Goal: Task Accomplishment & Management: Manage account settings

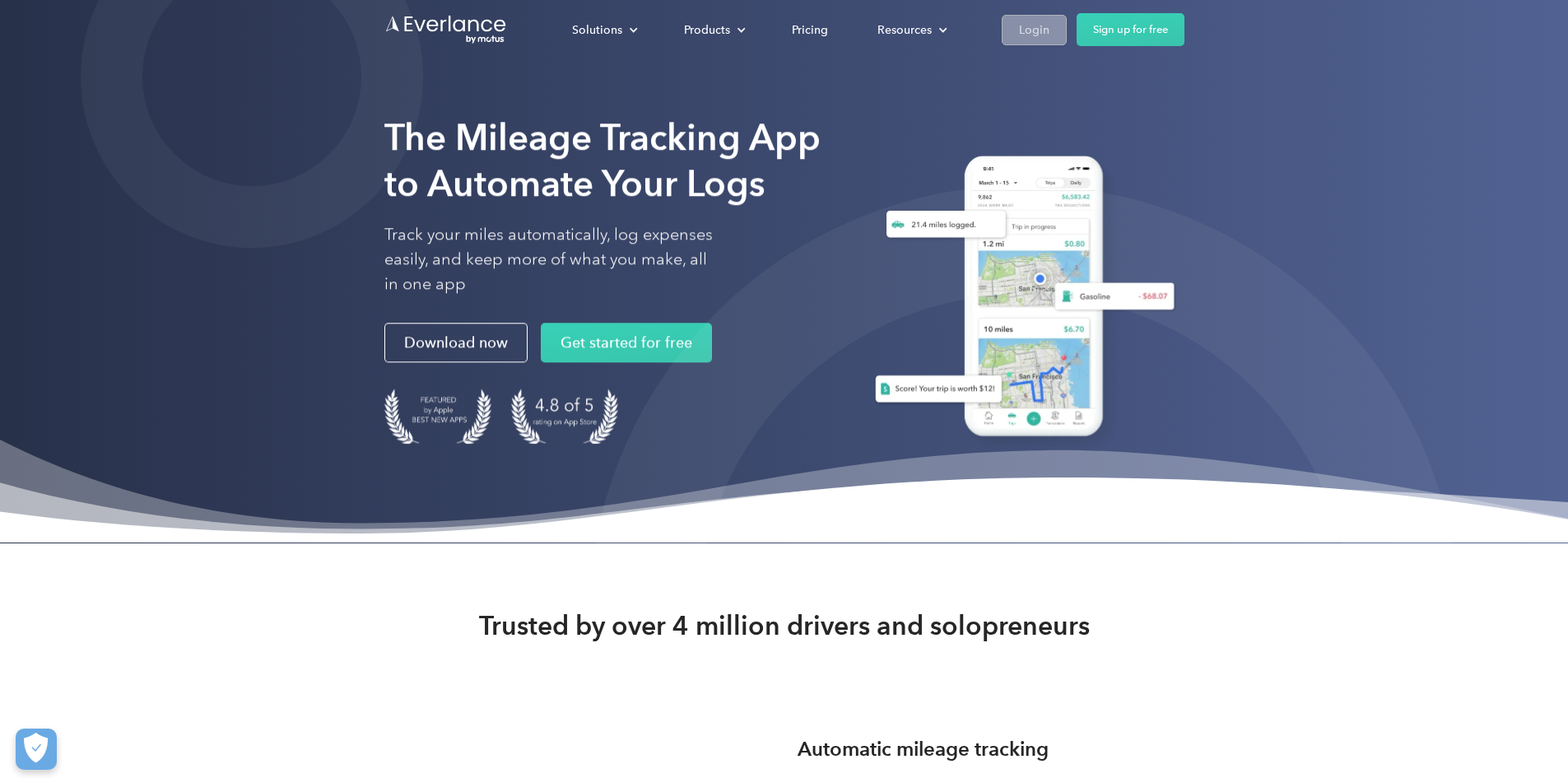
click at [1067, 17] on link "Login" at bounding box center [1035, 30] width 65 height 31
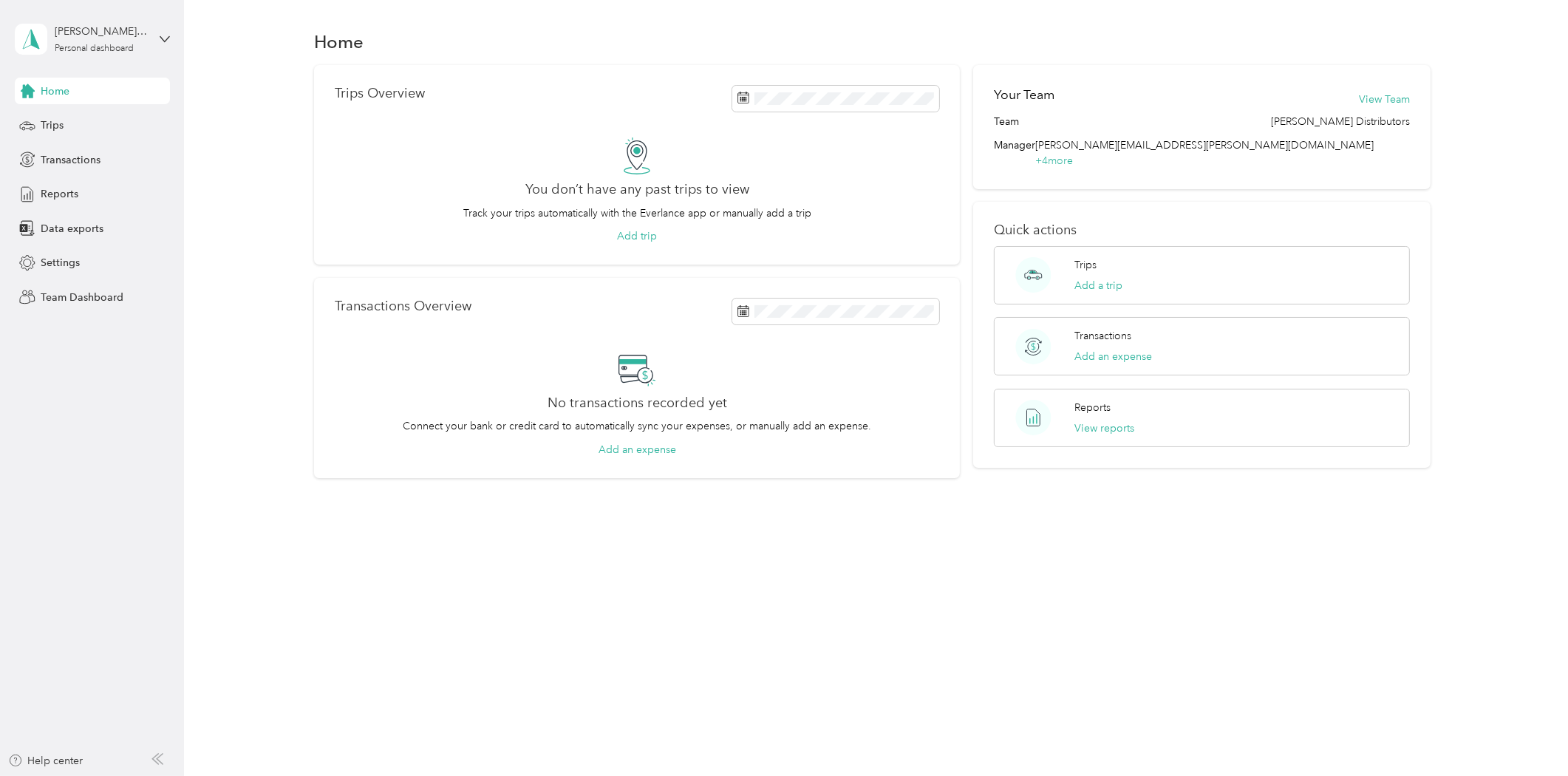
click at [36, 98] on div "Home" at bounding box center [92, 90] width 155 height 27
click at [53, 92] on span "Home" at bounding box center [55, 90] width 29 height 15
click at [76, 48] on div "Personal dashboard" at bounding box center [94, 48] width 79 height 9
click at [64, 122] on div "Team dashboard" at bounding box center [254, 121] width 457 height 26
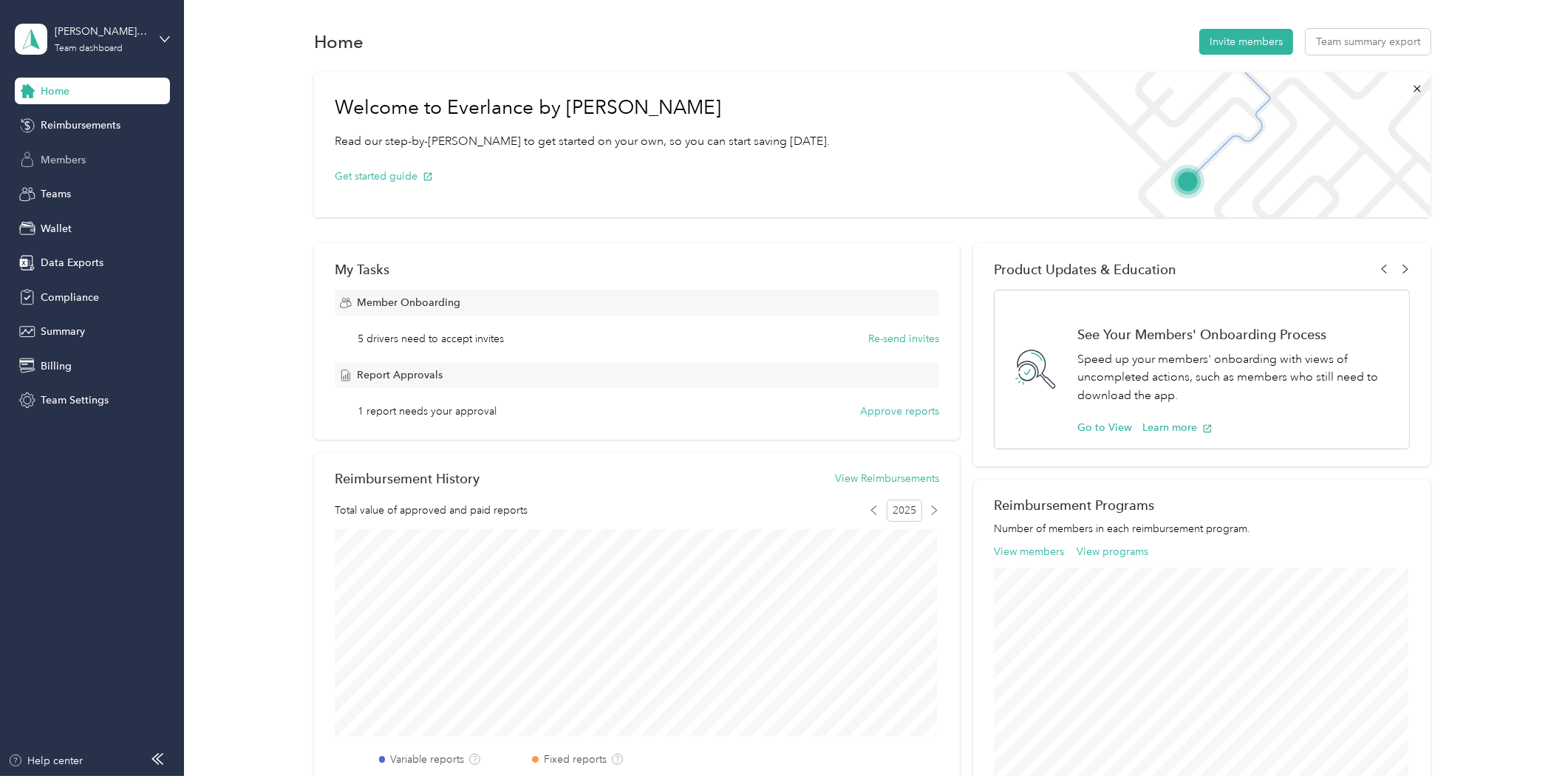
click at [61, 159] on span "Members" at bounding box center [63, 160] width 45 height 15
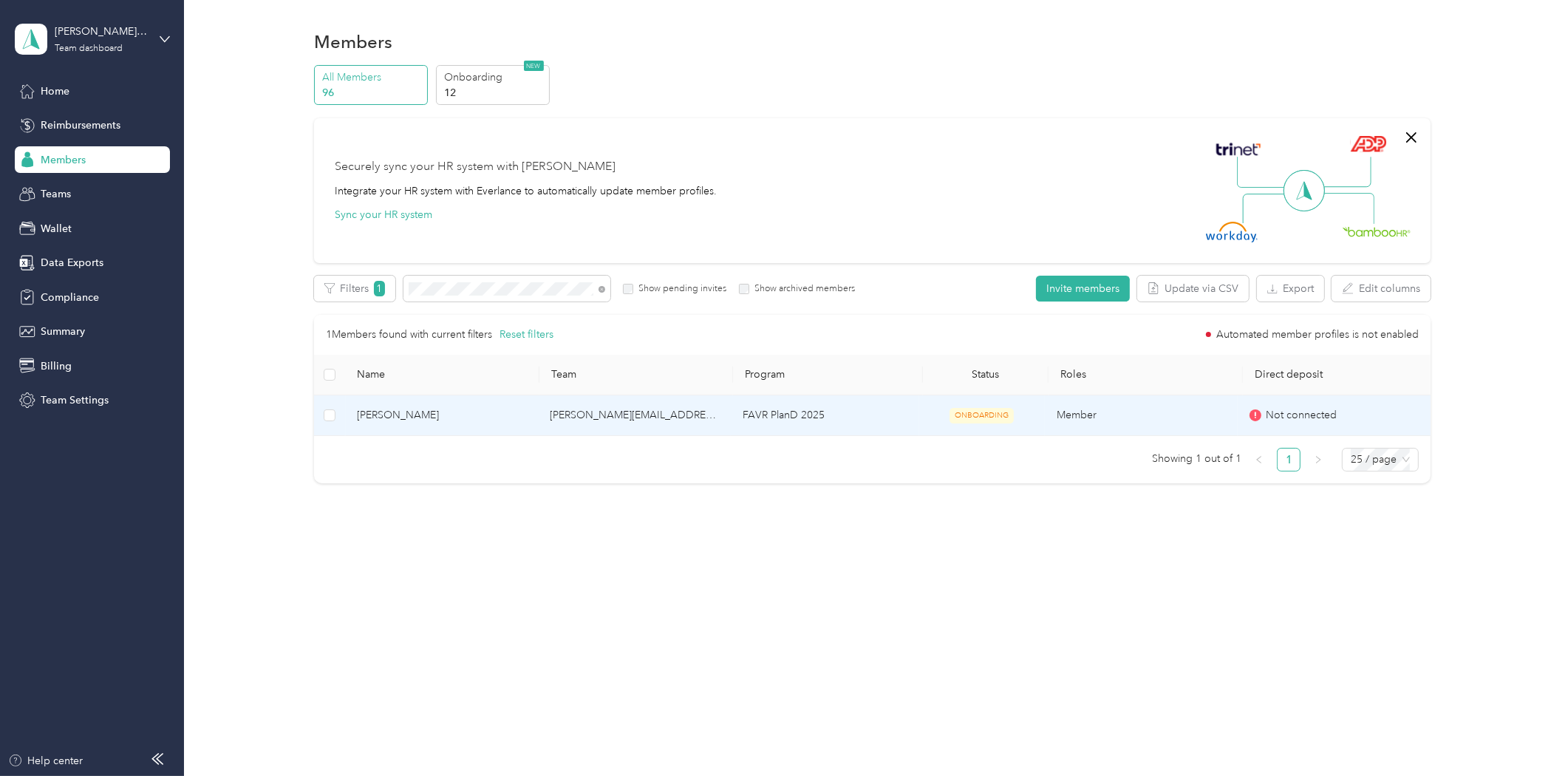
click at [438, 417] on span "[PERSON_NAME]" at bounding box center [442, 415] width 170 height 16
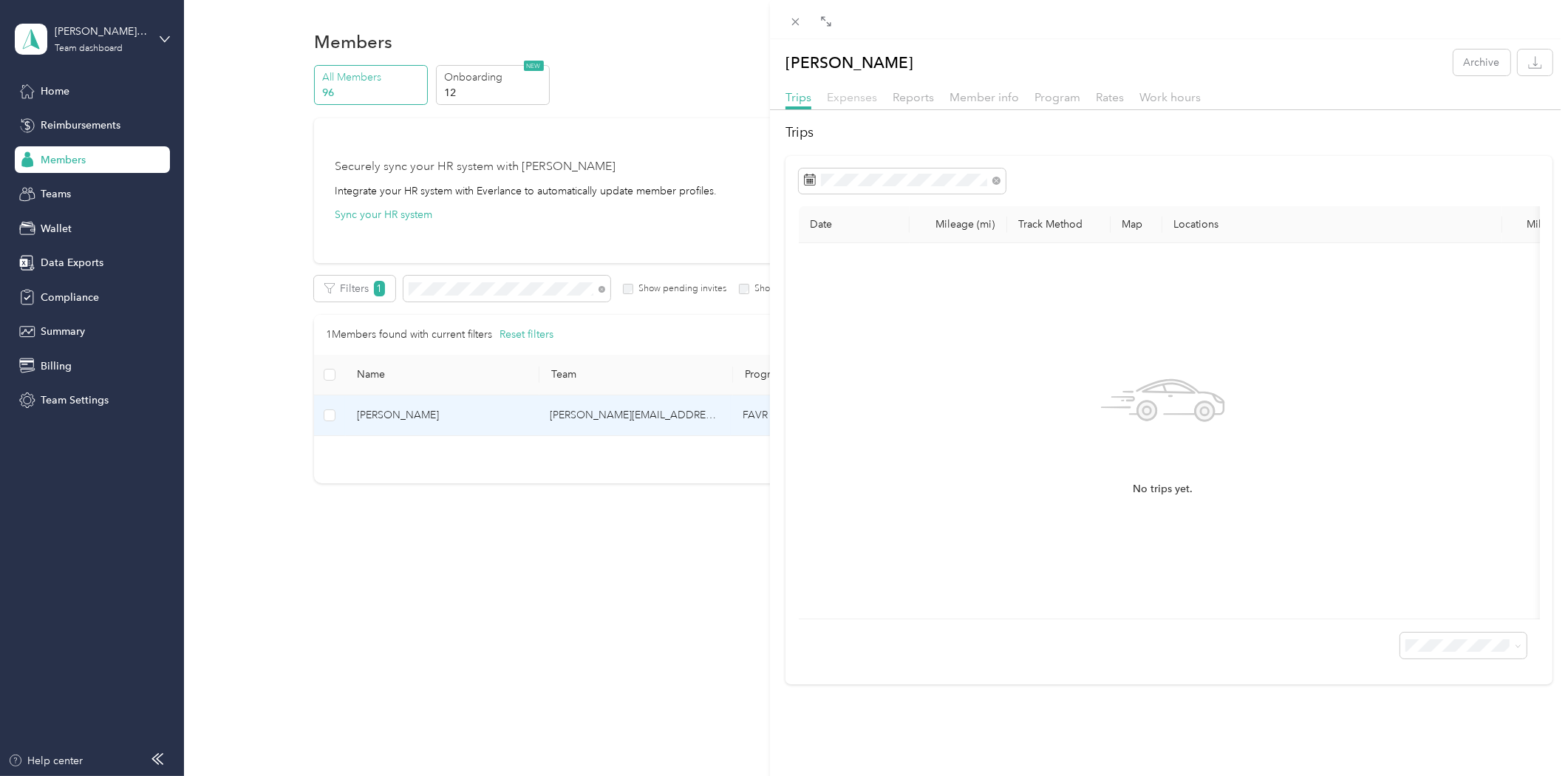
click at [866, 103] on span "Expenses" at bounding box center [852, 97] width 50 height 14
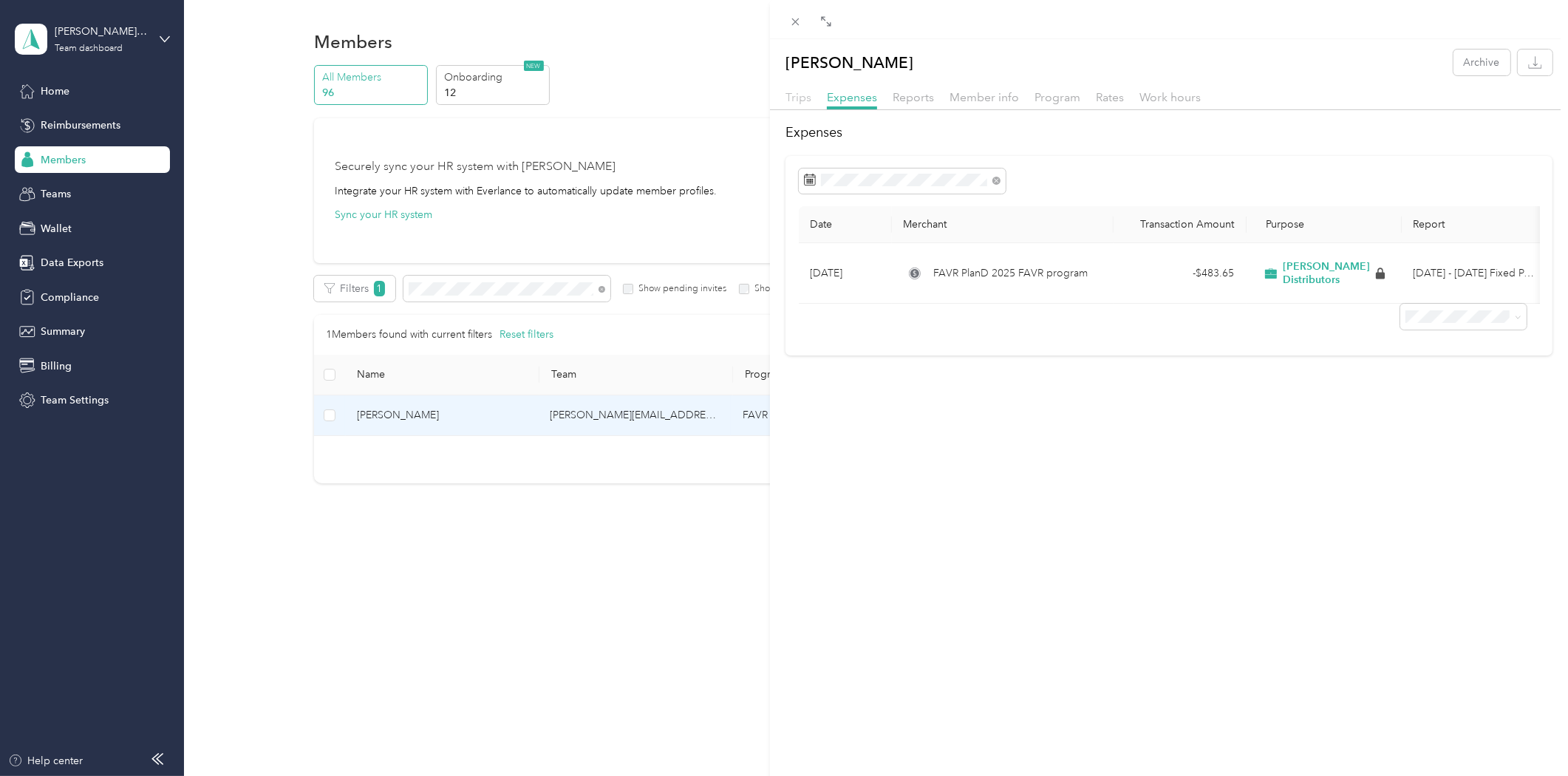
click at [805, 91] on span "Trips" at bounding box center [799, 97] width 26 height 14
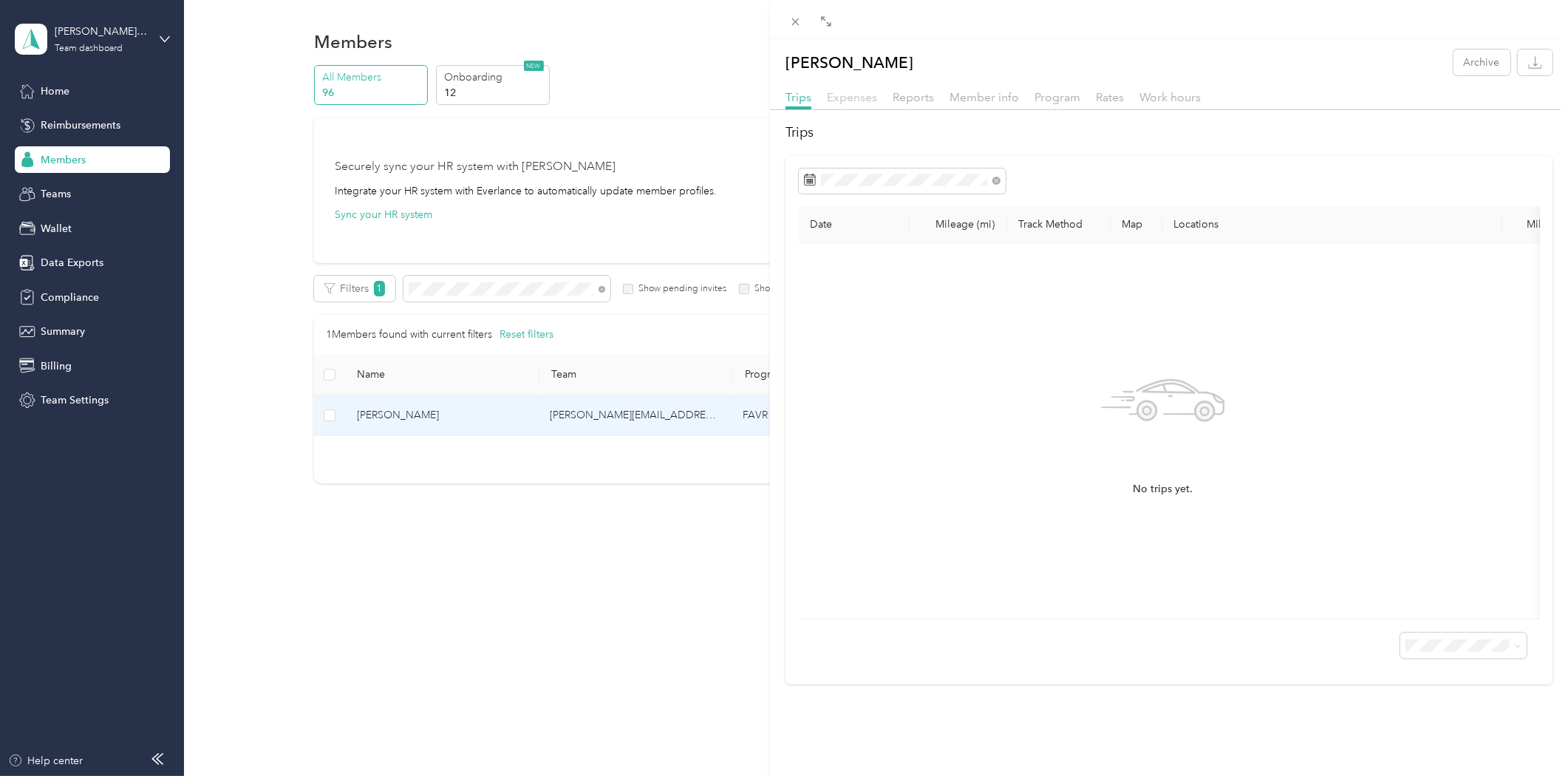
click at [833, 94] on span "Expenses" at bounding box center [852, 97] width 50 height 14
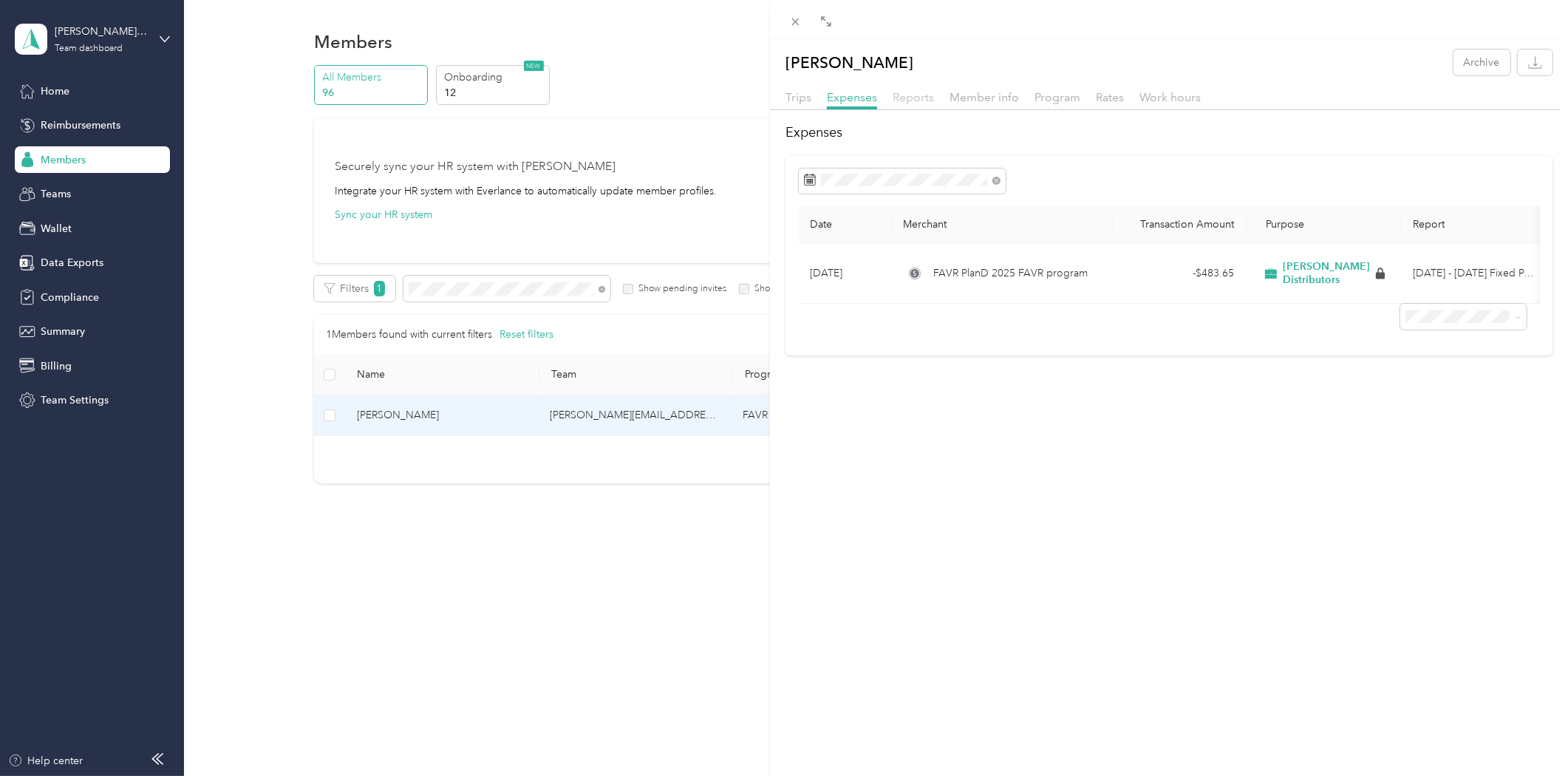
click at [912, 99] on span "Reports" at bounding box center [912, 97] width 41 height 14
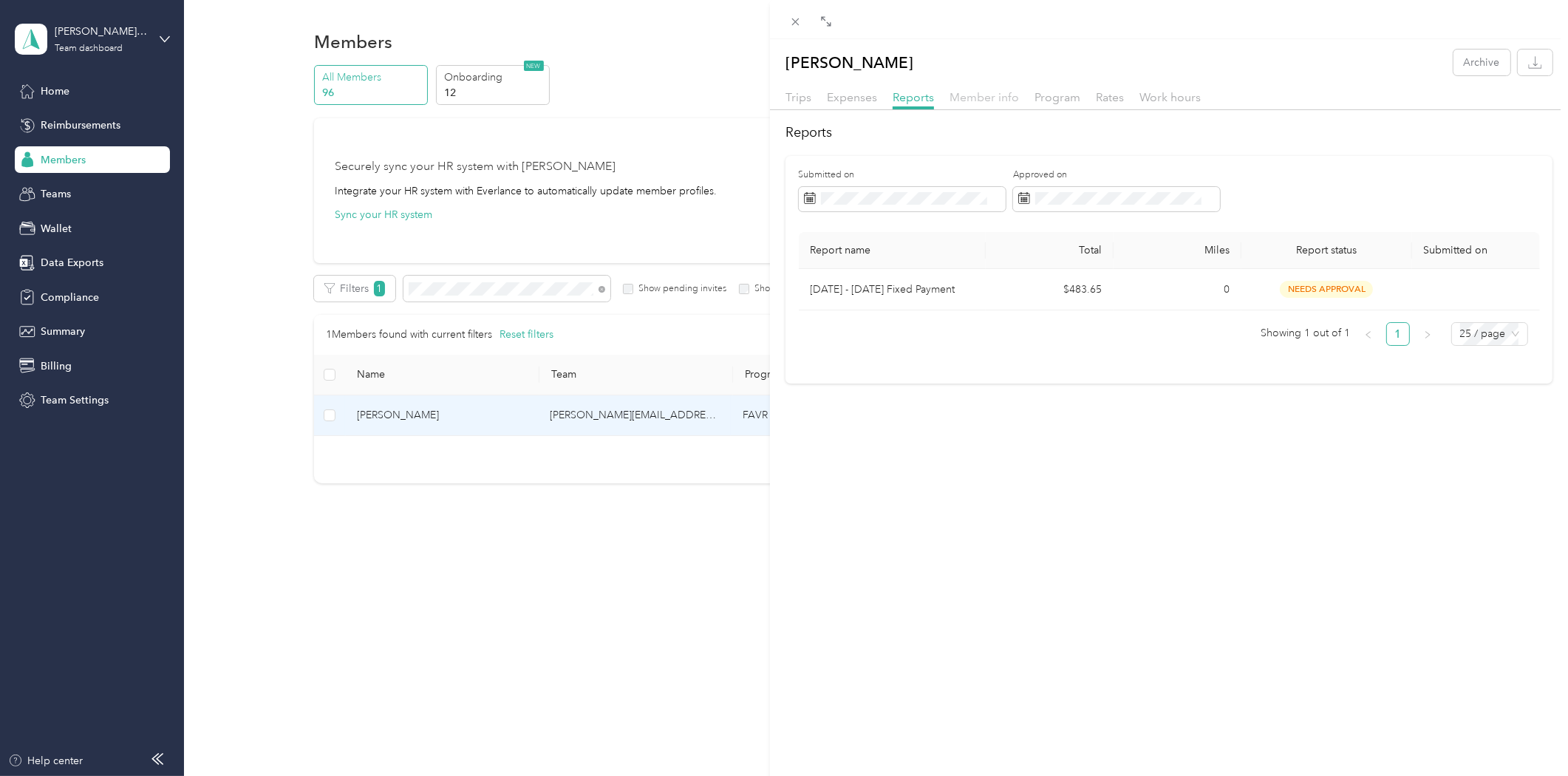
click at [979, 94] on span "Member info" at bounding box center [984, 97] width 69 height 14
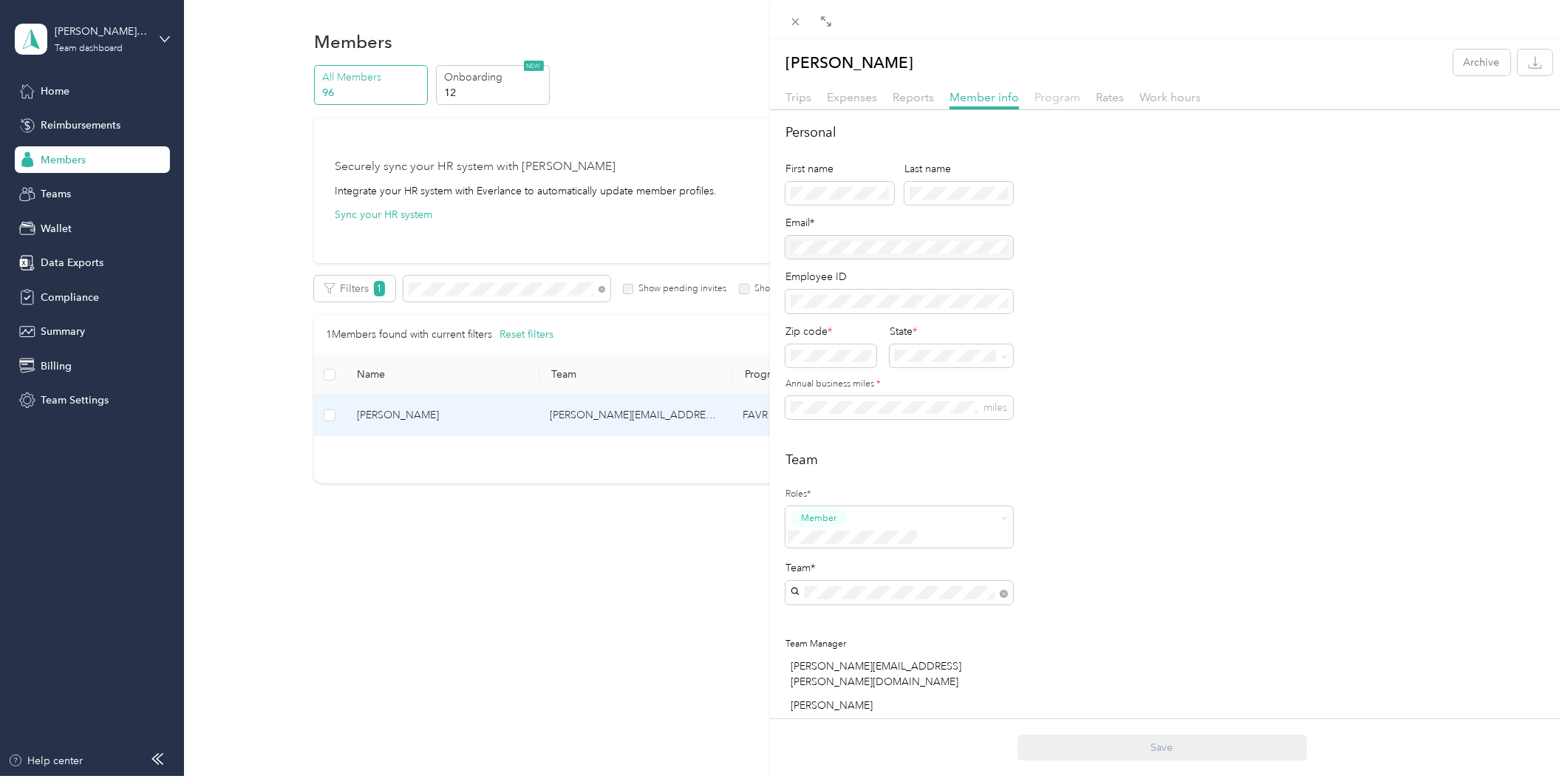
click at [1067, 98] on span "Program" at bounding box center [1057, 97] width 46 height 14
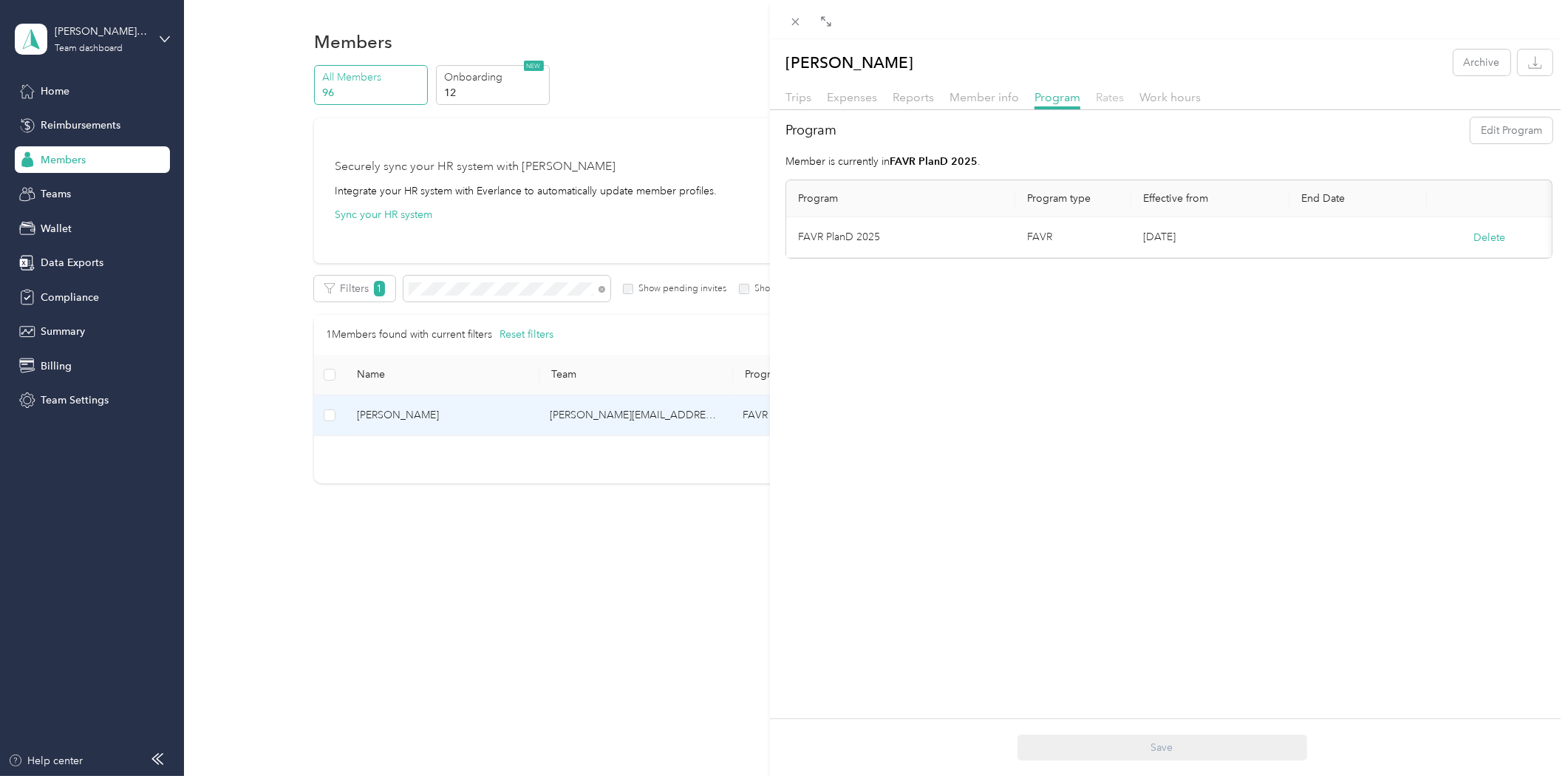
click at [1118, 94] on span "Rates" at bounding box center [1109, 97] width 28 height 14
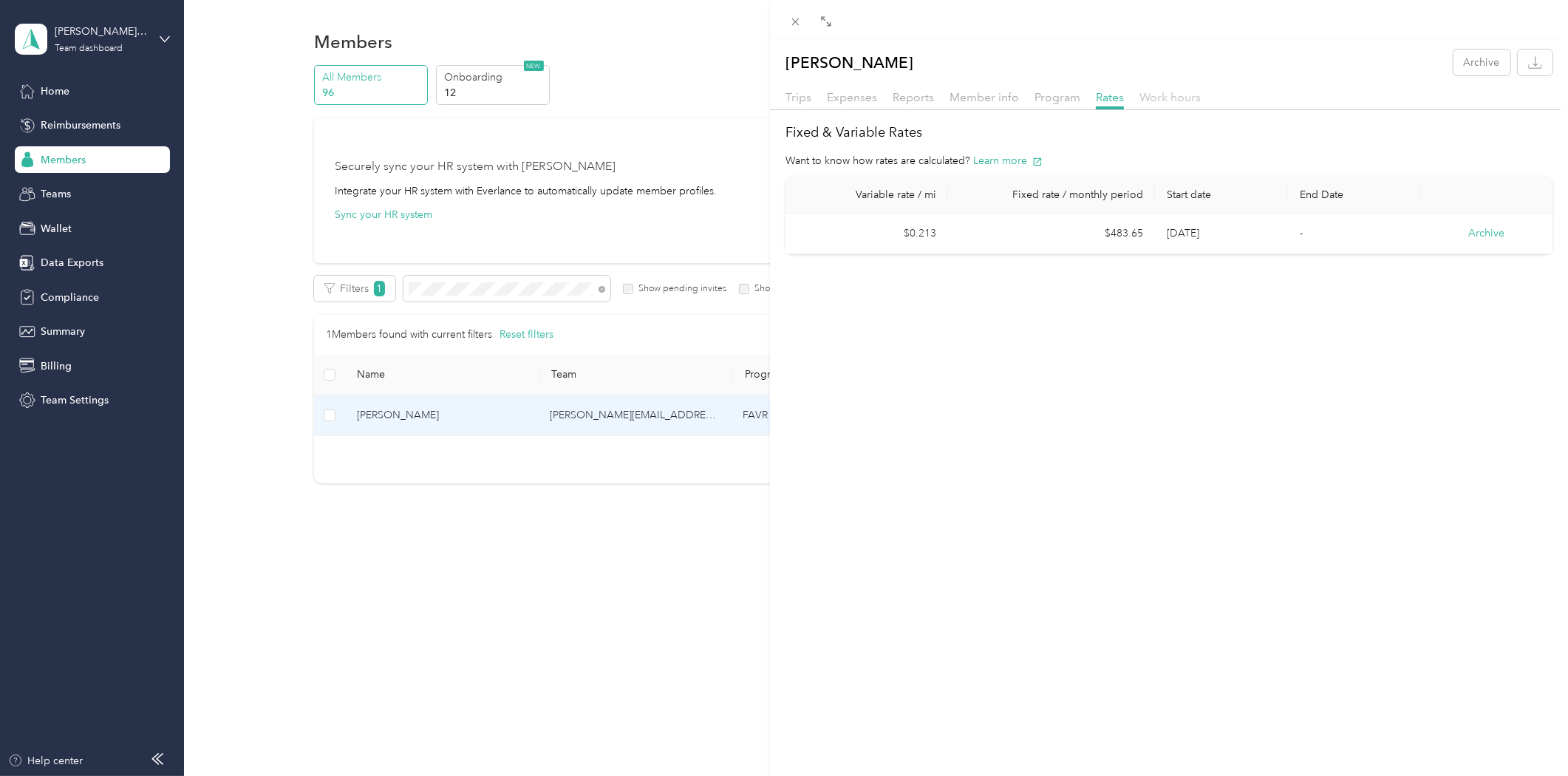
click at [1179, 90] on span "Work hours" at bounding box center [1170, 97] width 61 height 14
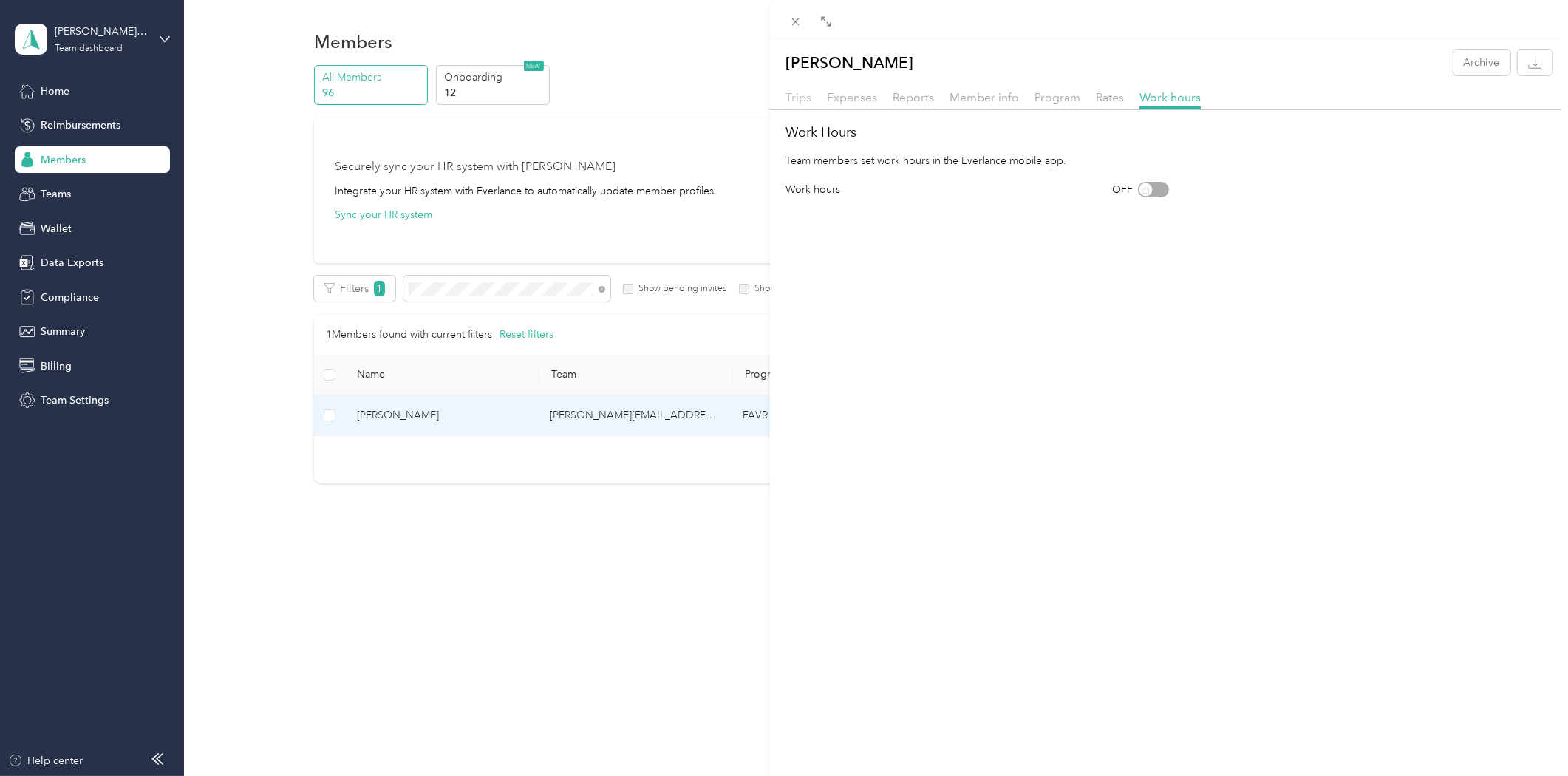
click at [804, 90] on span "Trips" at bounding box center [799, 97] width 26 height 14
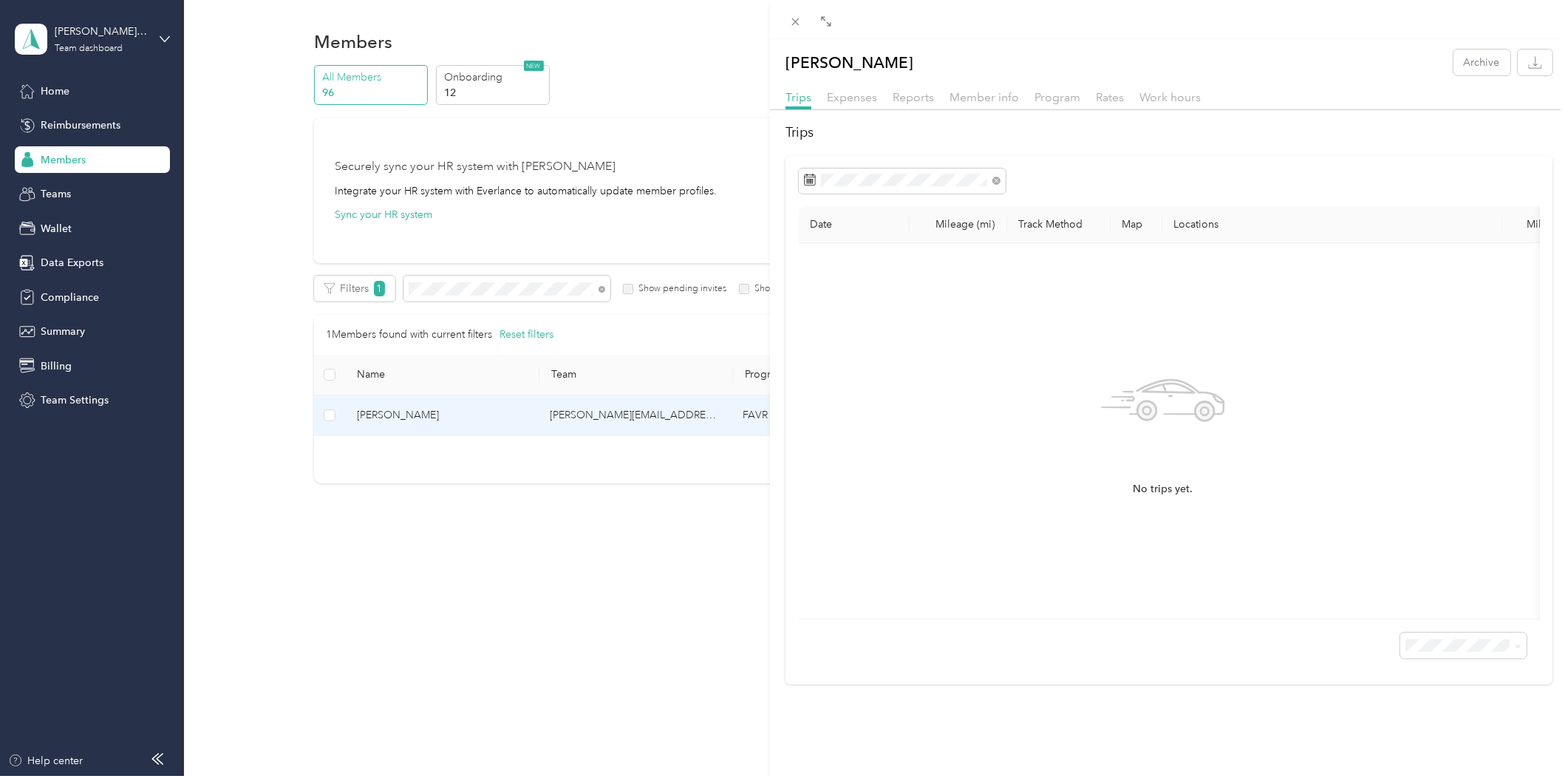
click at [847, 86] on div "Matthew Lindgren Archive Trips Expenses Reports Member info Program Rates Work …" at bounding box center [1169, 367] width 798 height 635
click at [1000, 96] on span "Member info" at bounding box center [984, 97] width 69 height 14
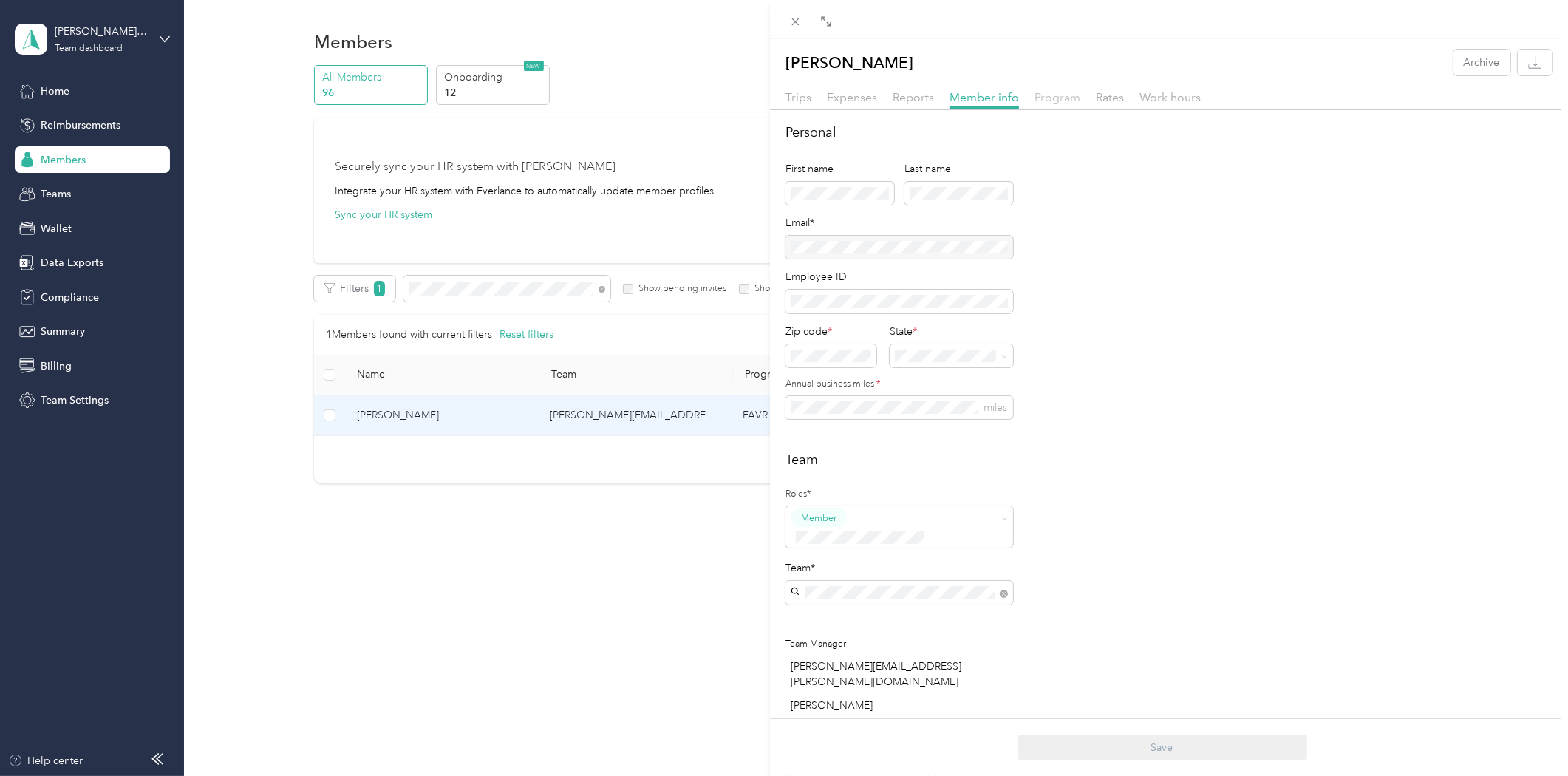
click at [1061, 90] on span "Program" at bounding box center [1057, 97] width 46 height 14
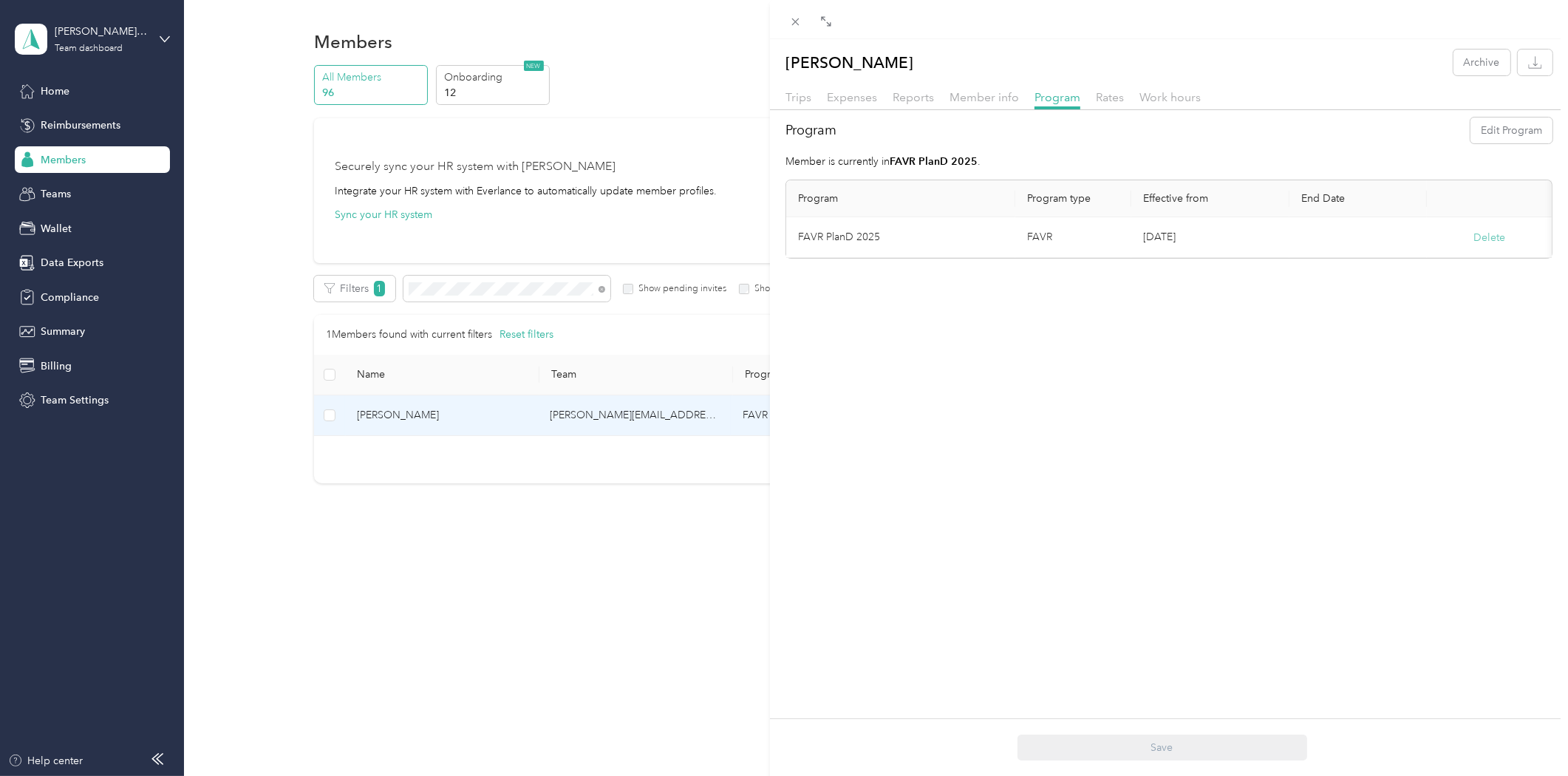
click at [1488, 233] on button "Delete" at bounding box center [1489, 237] width 31 height 15
click at [1397, 244] on button "Yes" at bounding box center [1402, 247] width 29 height 23
click at [1503, 135] on button "Edit Program" at bounding box center [1511, 131] width 82 height 26
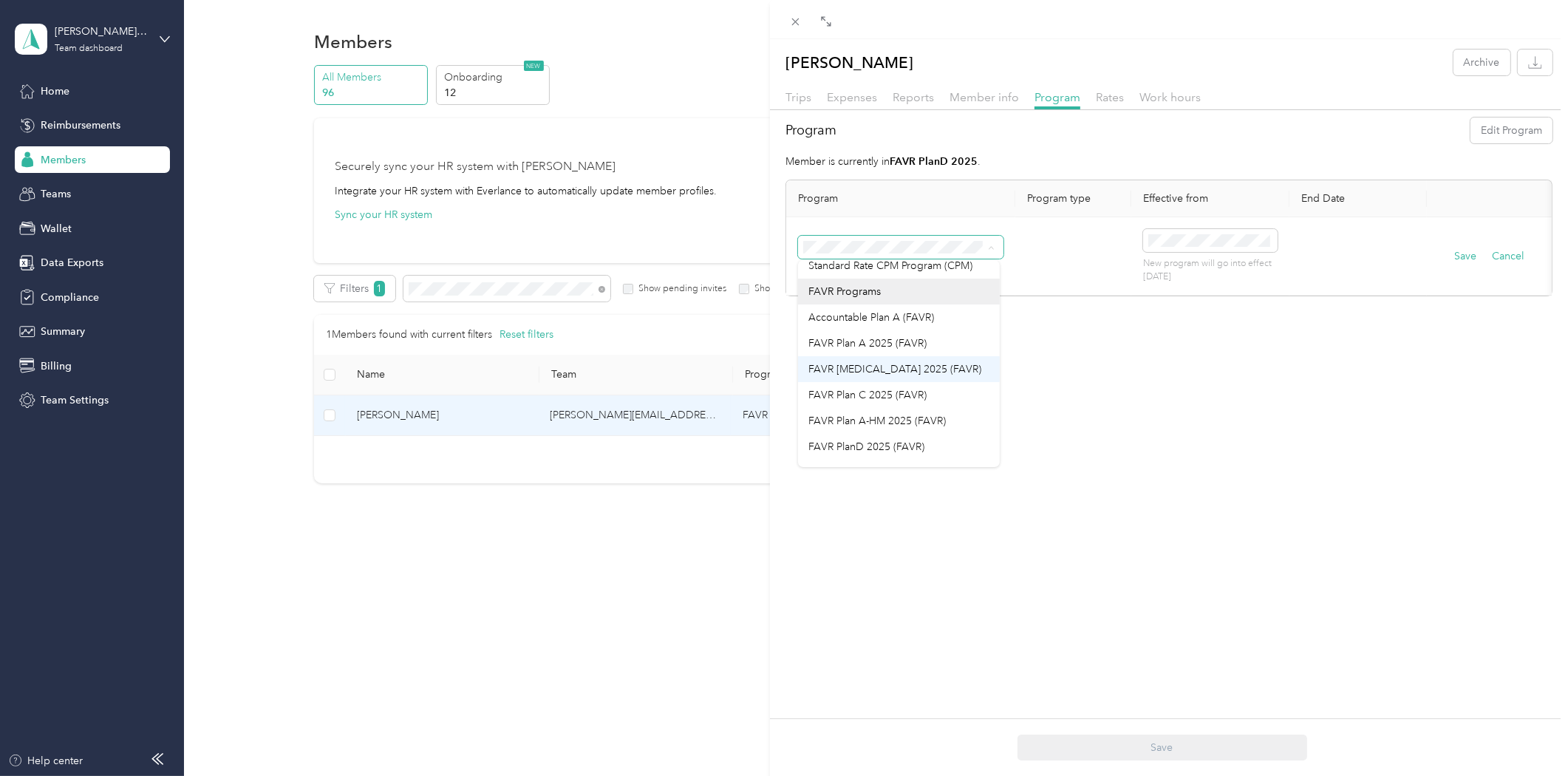
scroll to position [52, 0]
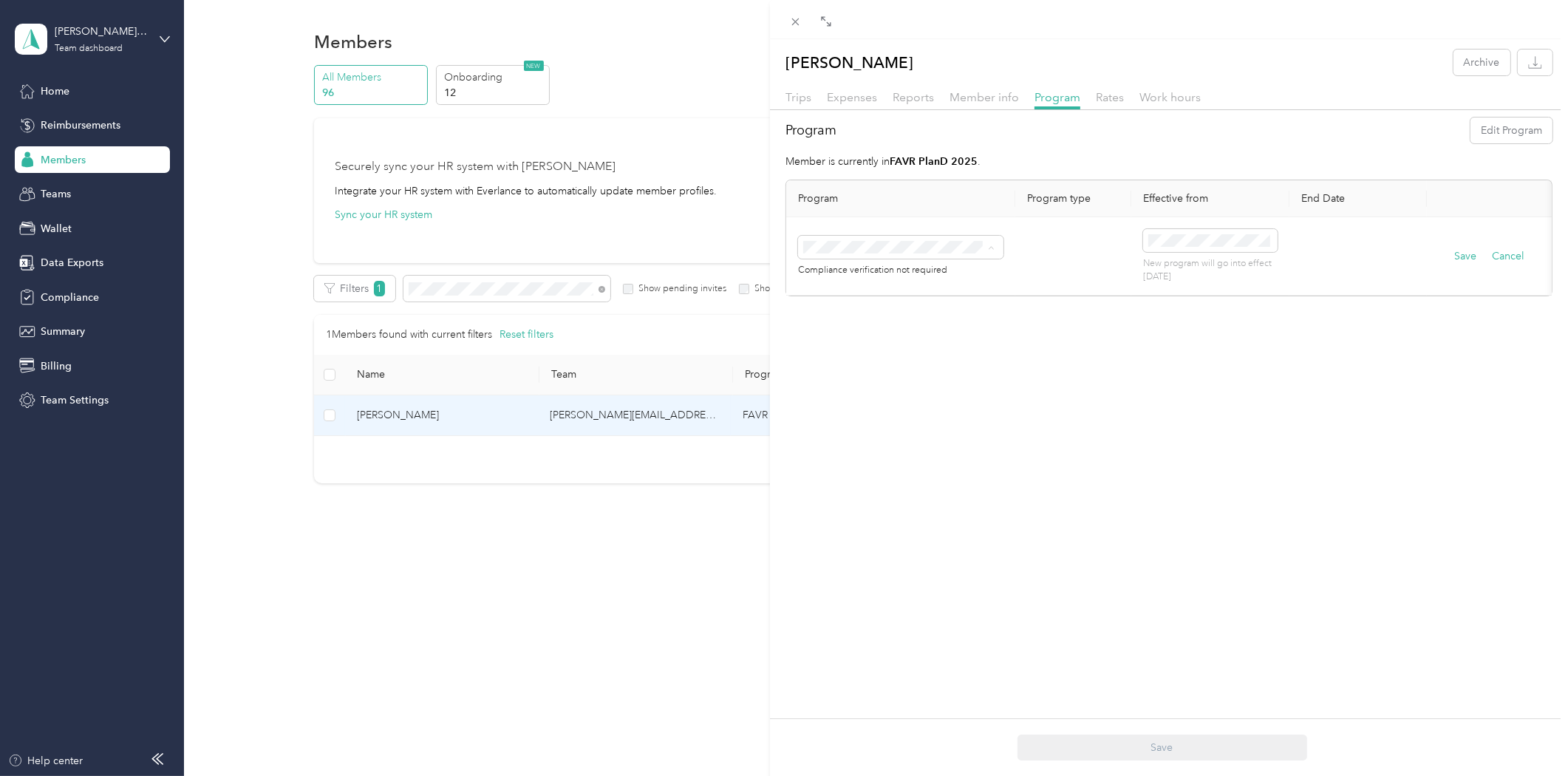
click at [915, 426] on span "FAVR PlanD 2025 (FAVR)" at bounding box center [866, 429] width 116 height 13
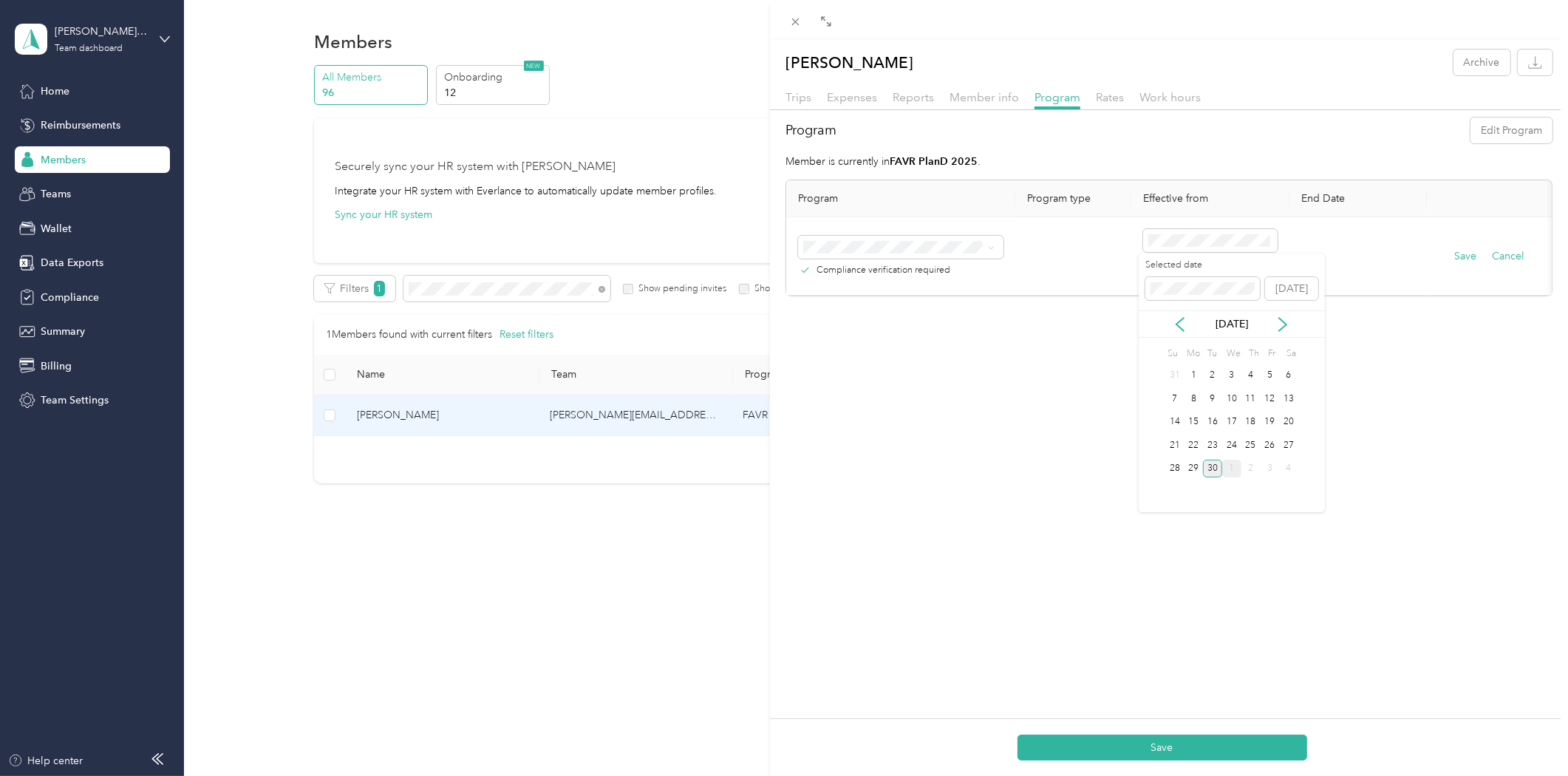
click at [1228, 462] on div "1" at bounding box center [1232, 468] width 19 height 19
click at [1461, 254] on button "Save" at bounding box center [1465, 256] width 22 height 16
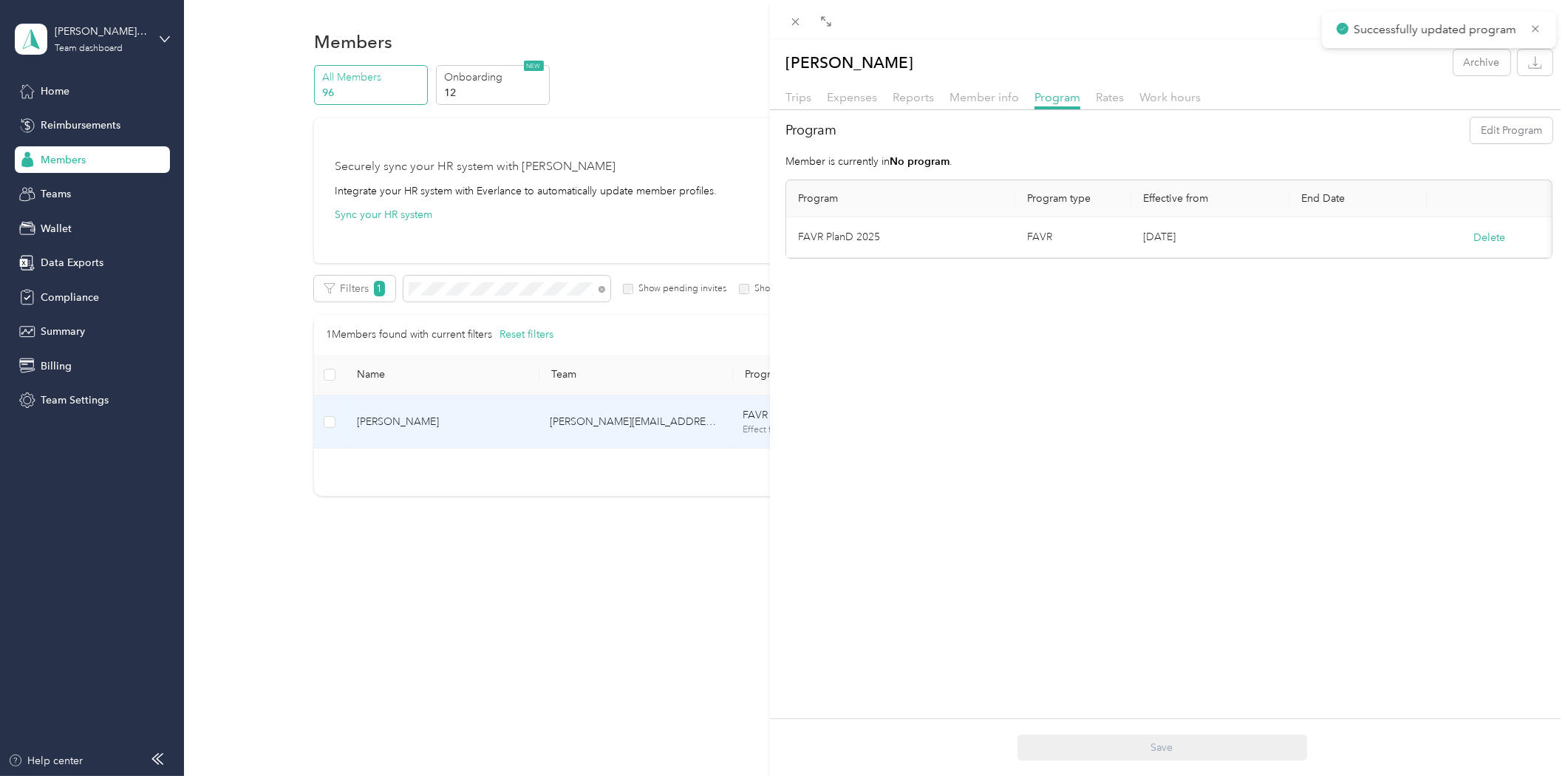
click at [618, 588] on div "Matthew Lindgren Archive Trips Expenses Reports Member info Program Rates Work …" at bounding box center [784, 388] width 1568 height 776
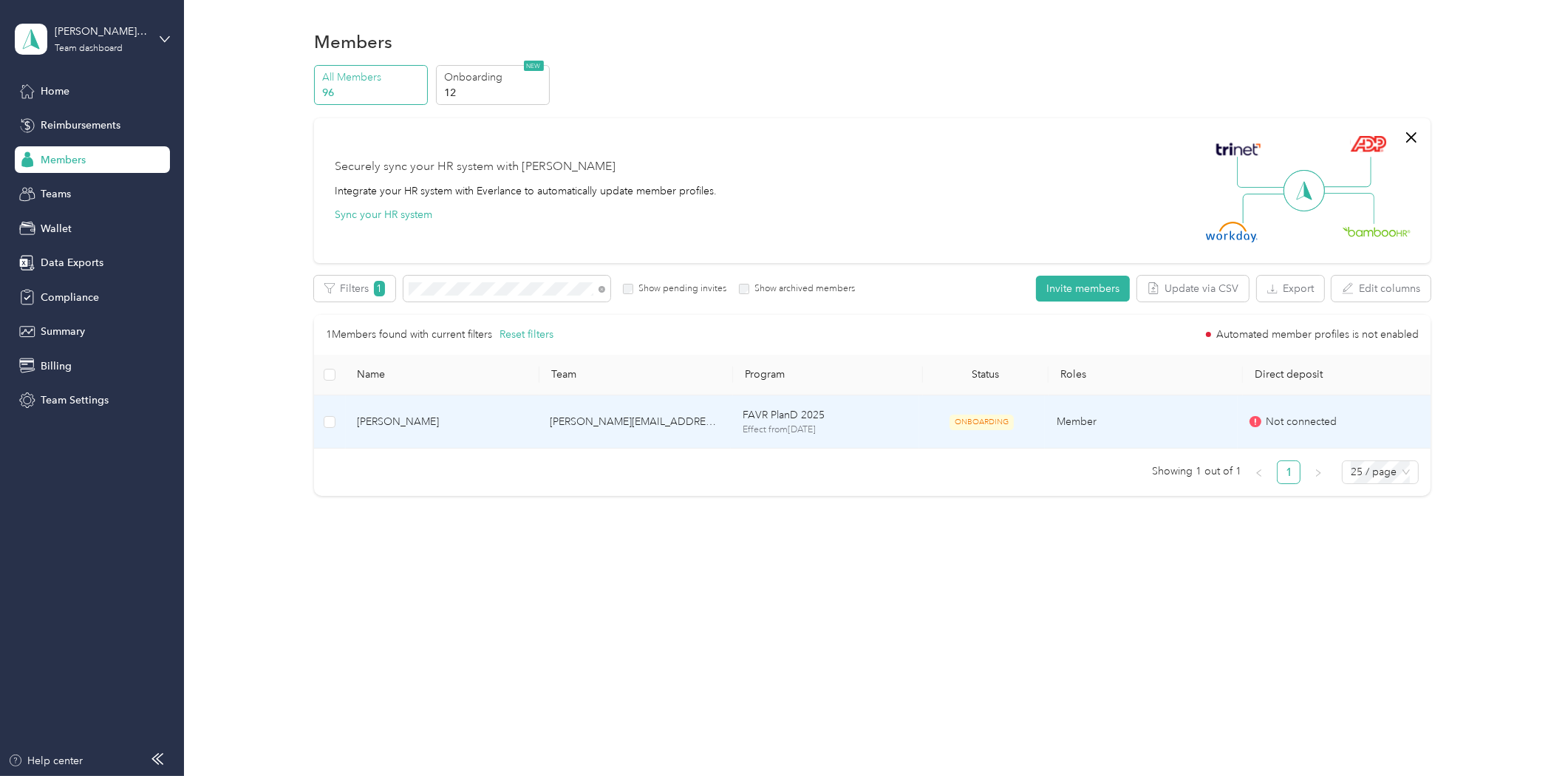
click at [426, 426] on span "Matthew Lindgren" at bounding box center [442, 422] width 170 height 16
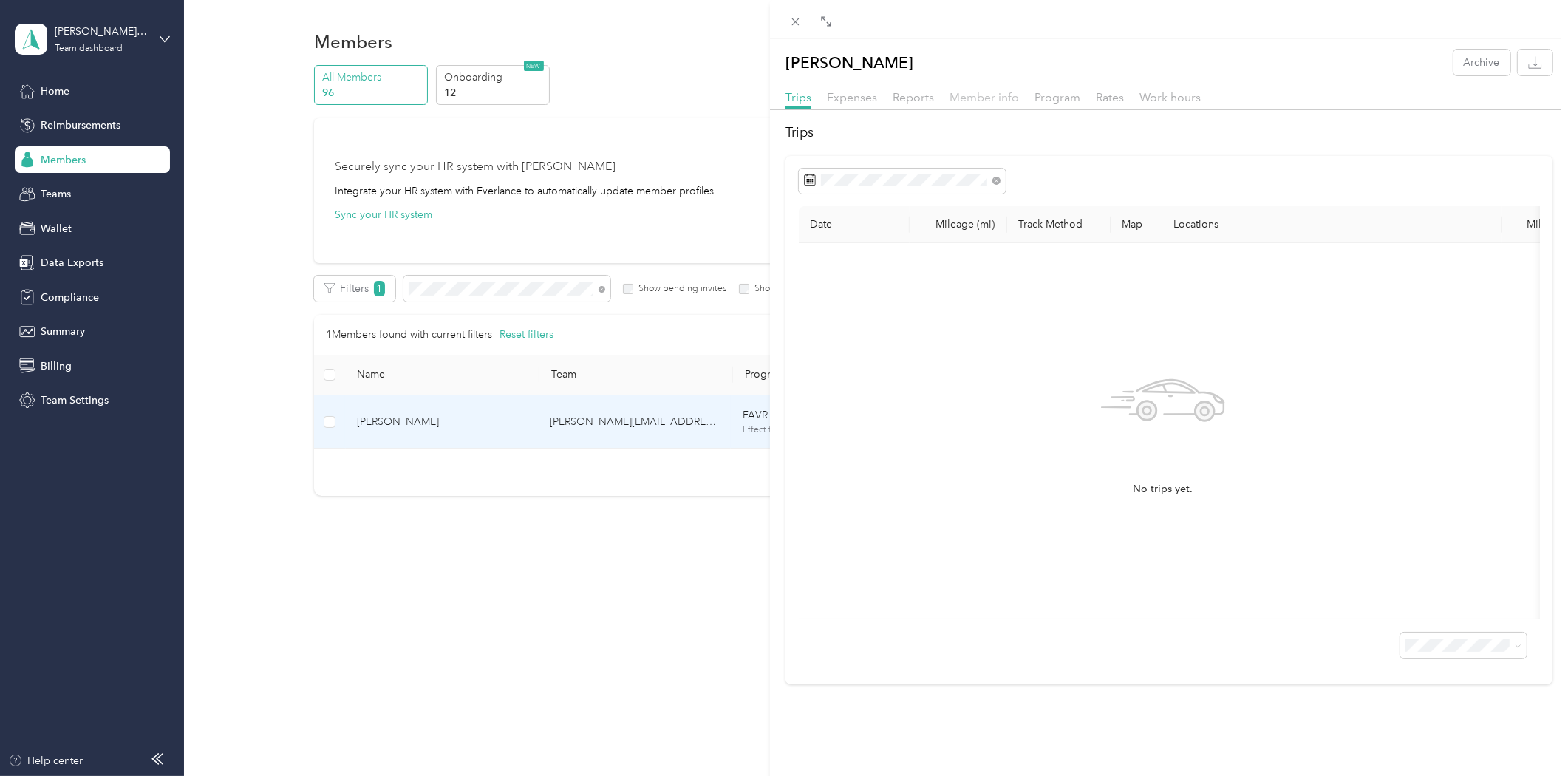
click at [978, 90] on span "Member info" at bounding box center [984, 97] width 69 height 14
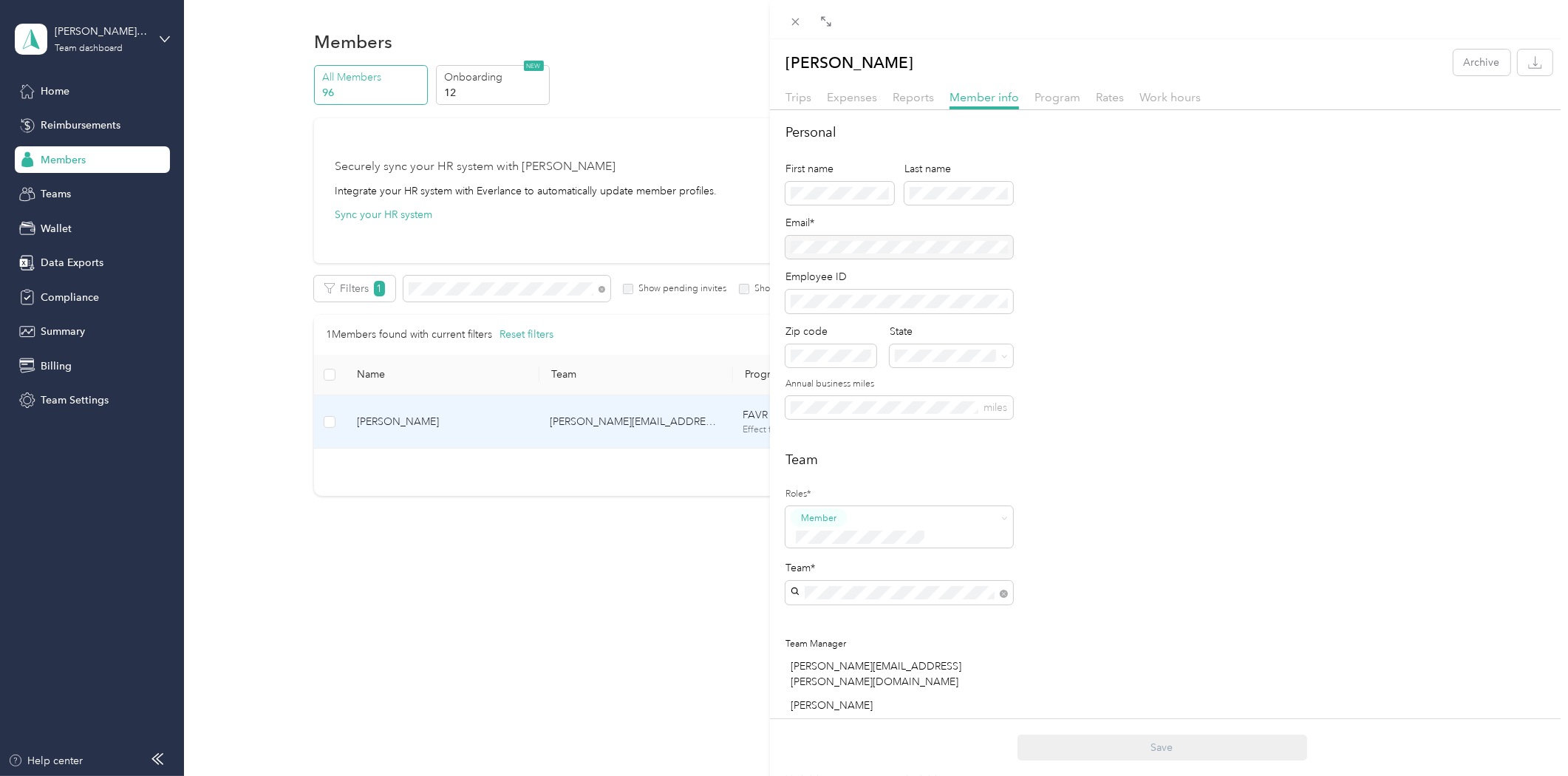
click at [614, 532] on div "Matthew Lindgren Archive Trips Expenses Reports Member info Program Rates Work …" at bounding box center [784, 388] width 1568 height 776
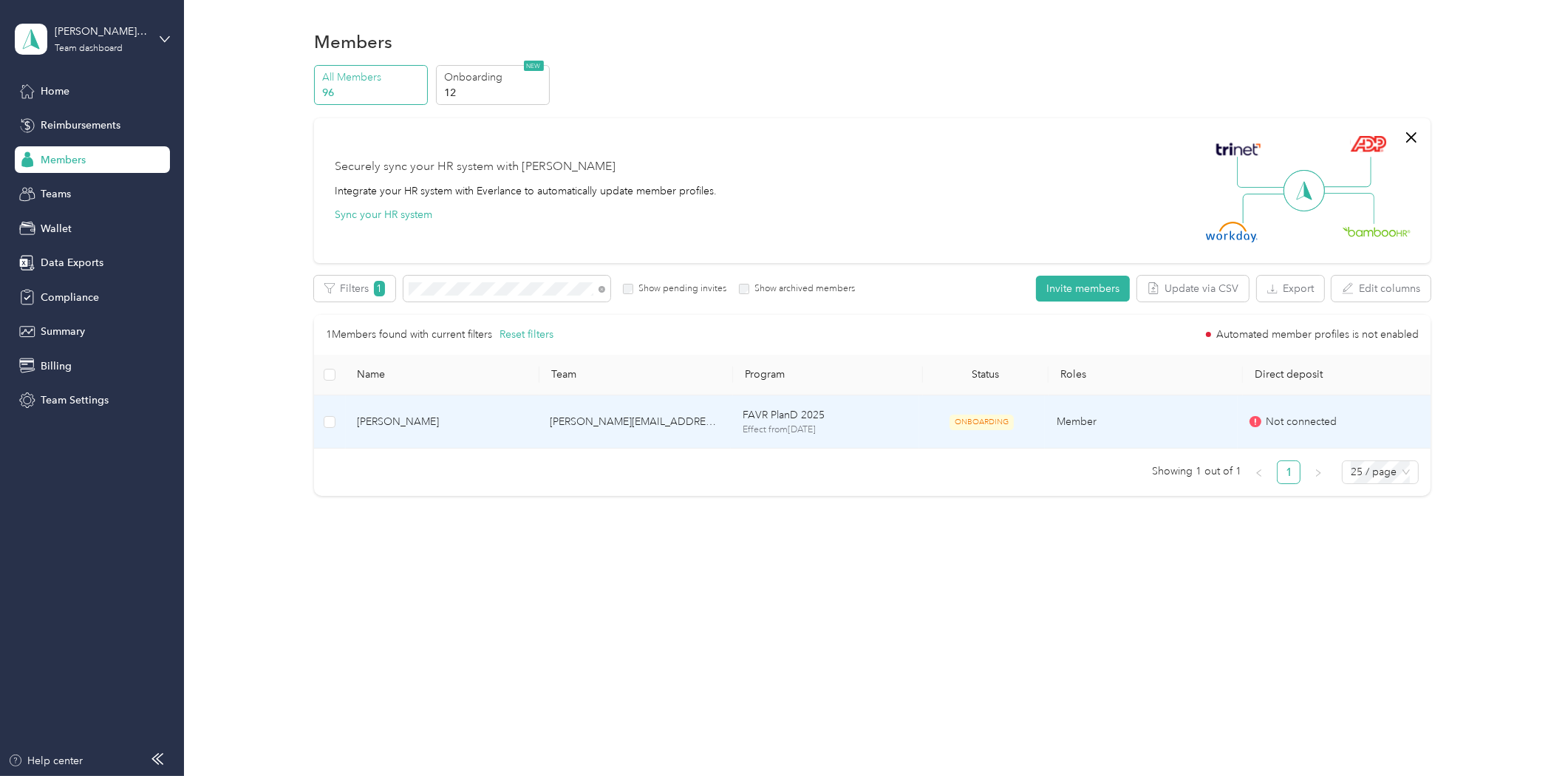
click at [515, 417] on span "Matthew Lindgren" at bounding box center [442, 422] width 170 height 16
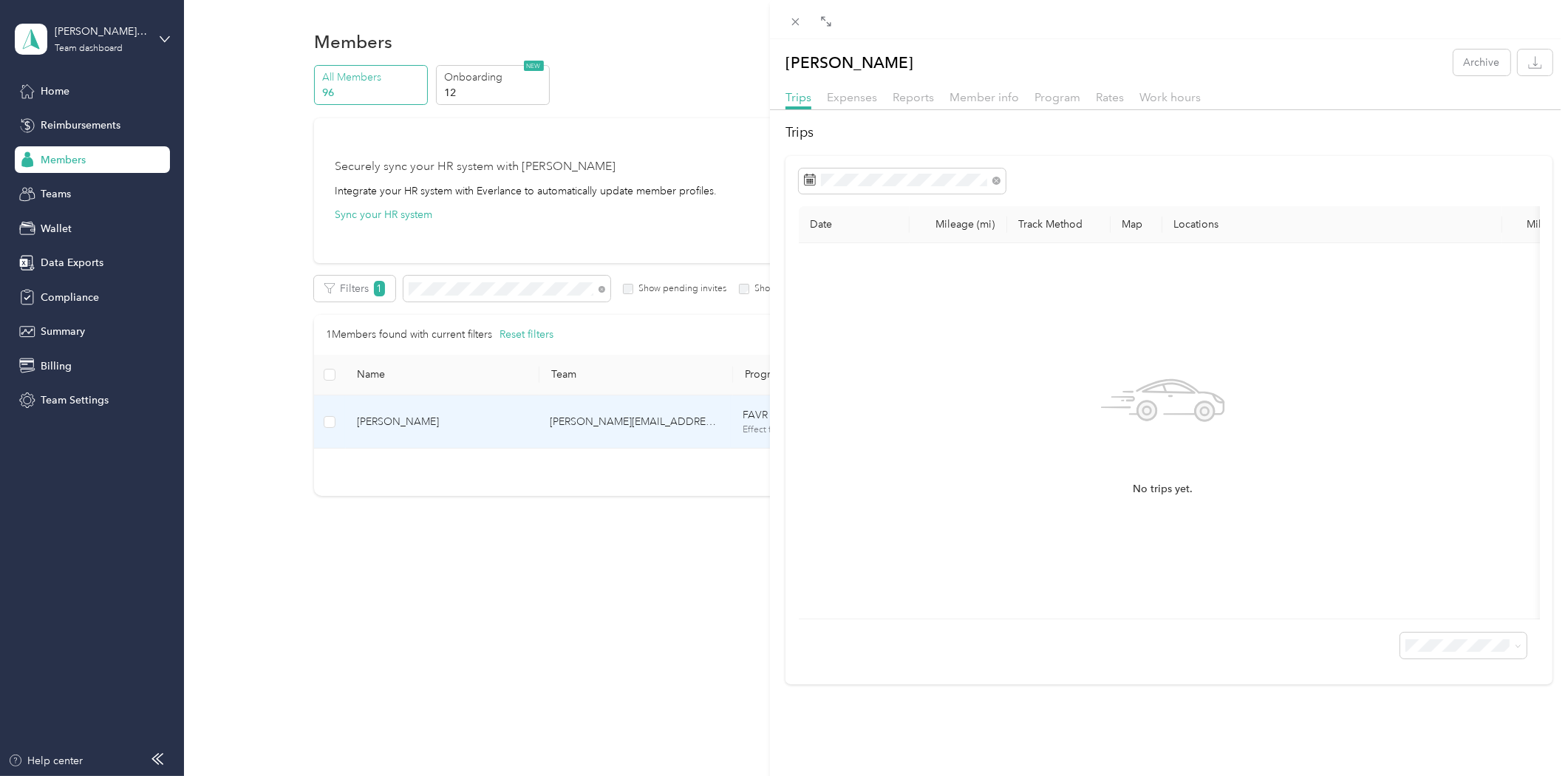
click at [415, 696] on div "Matthew Lindgren Archive Trips Expenses Reports Member info Program Rates Work …" at bounding box center [784, 388] width 1568 height 776
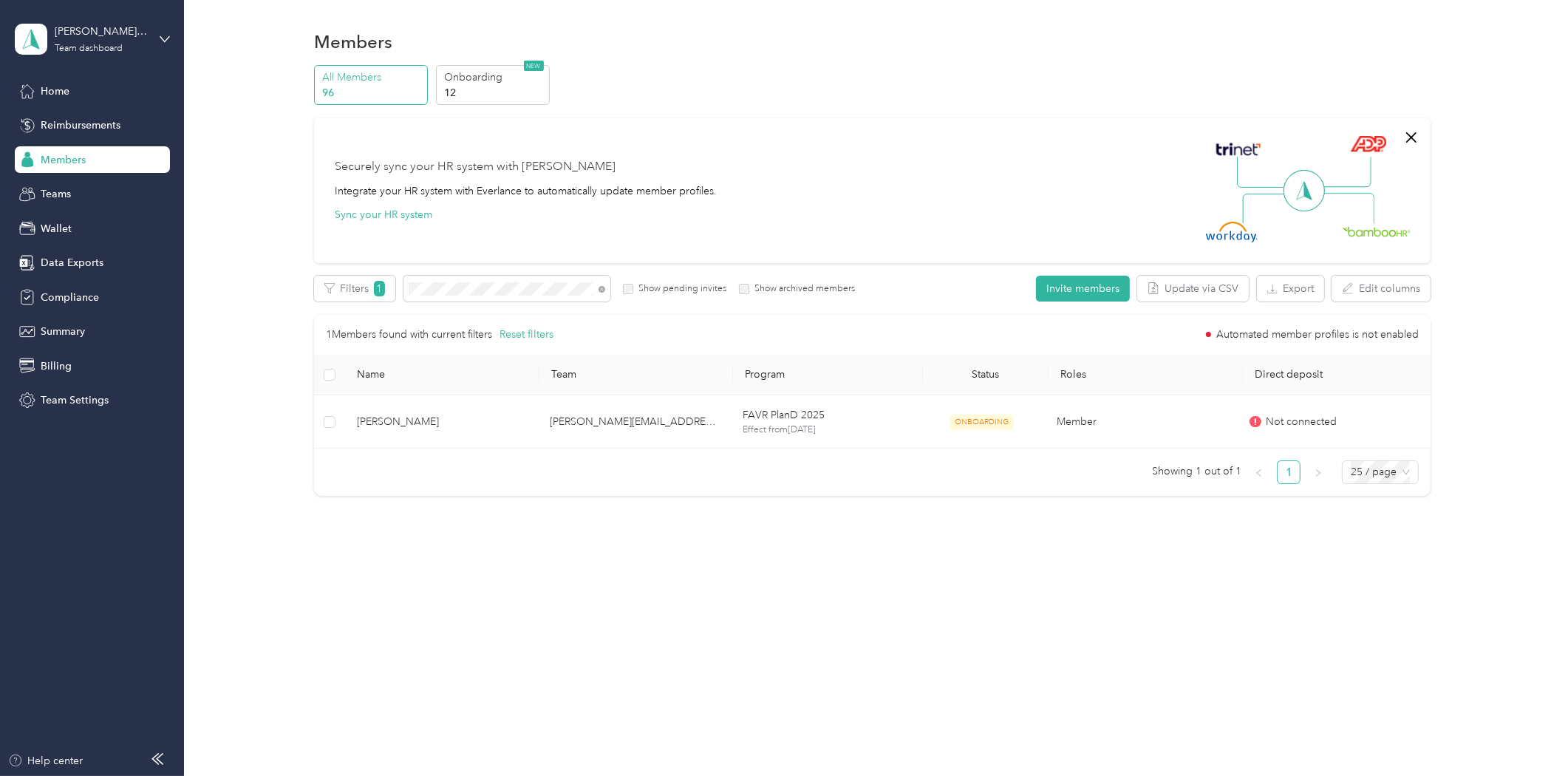
click at [811, 102] on div "All Members 96 Onboarding 12 NEW" at bounding box center [872, 86] width 1117 height 40
